Goal: Transaction & Acquisition: Purchase product/service

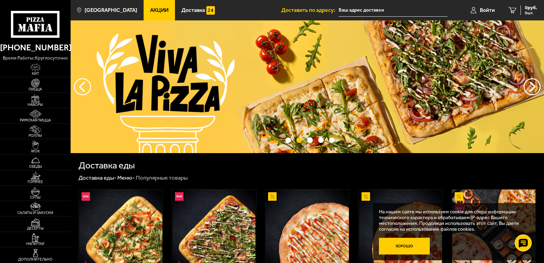
click at [407, 245] on button "Хорошо" at bounding box center [404, 246] width 51 height 17
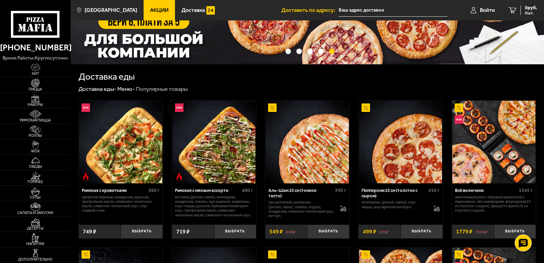
scroll to position [102, 0]
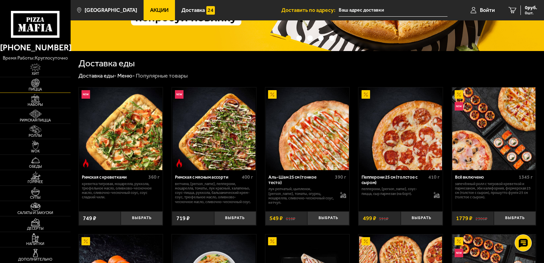
click at [40, 83] on img at bounding box center [36, 83] width 22 height 9
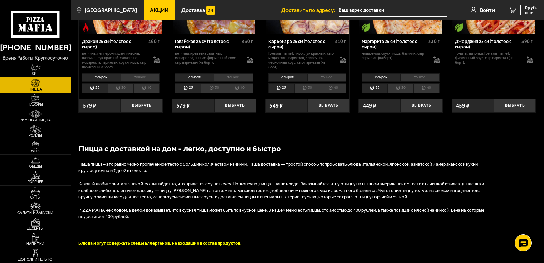
scroll to position [1146, 0]
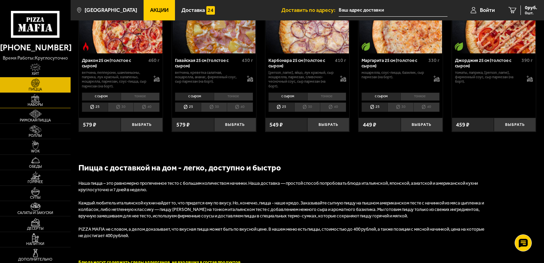
click at [41, 98] on img at bounding box center [36, 98] width 22 height 9
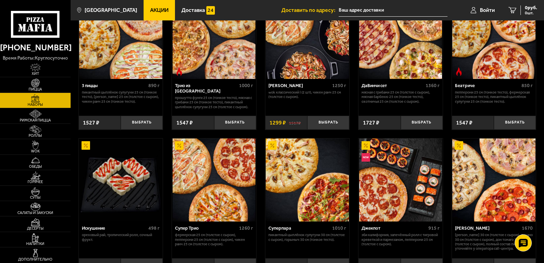
scroll to position [34, 0]
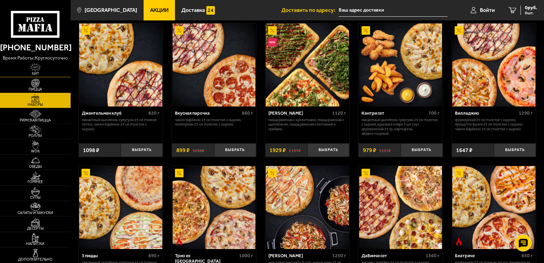
drag, startPoint x: 38, startPoint y: 64, endPoint x: 54, endPoint y: 69, distance: 16.0
click at [38, 65] on img at bounding box center [36, 67] width 22 height 9
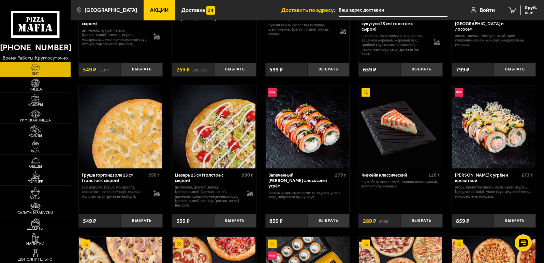
scroll to position [105, 0]
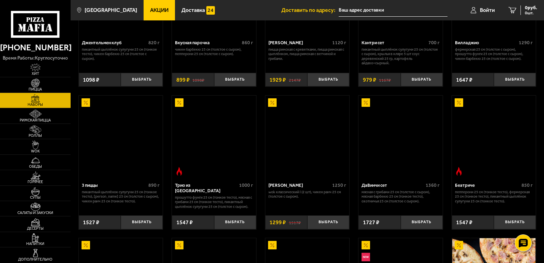
scroll to position [34, 0]
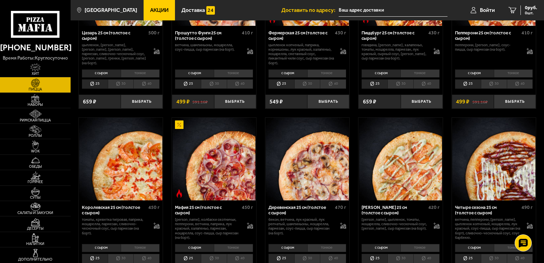
scroll to position [633, 0]
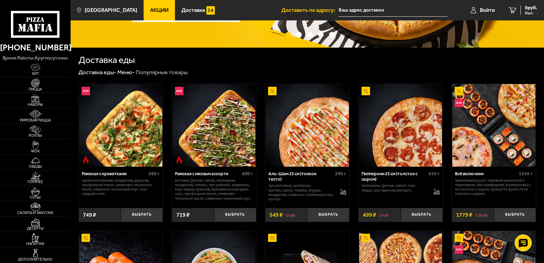
scroll to position [102, 0]
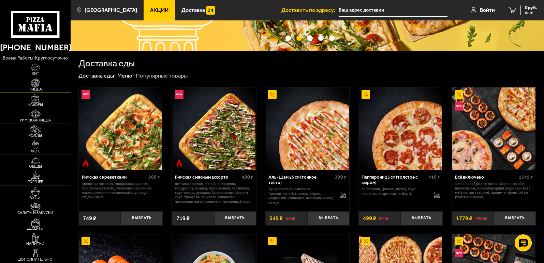
click at [38, 86] on img at bounding box center [36, 83] width 22 height 9
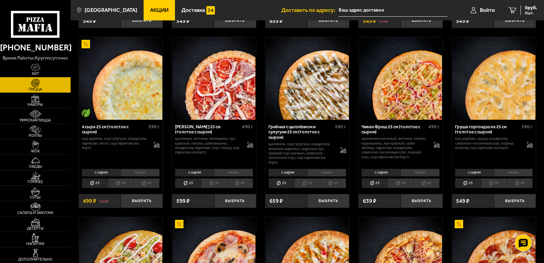
scroll to position [341, 0]
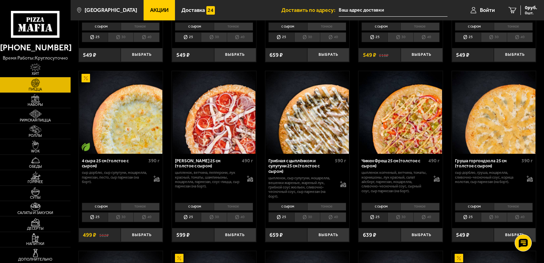
click at [122, 214] on li "30" at bounding box center [121, 218] width 26 height 10
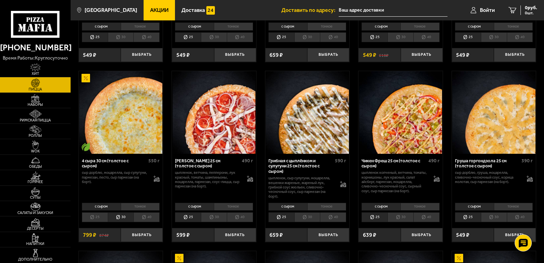
click at [97, 214] on li "25" at bounding box center [95, 218] width 26 height 10
